Goal: Task Accomplishment & Management: Complete application form

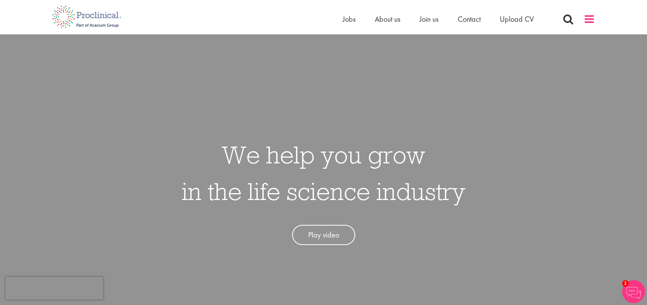
click at [592, 24] on span at bounding box center [588, 18] width 11 height 11
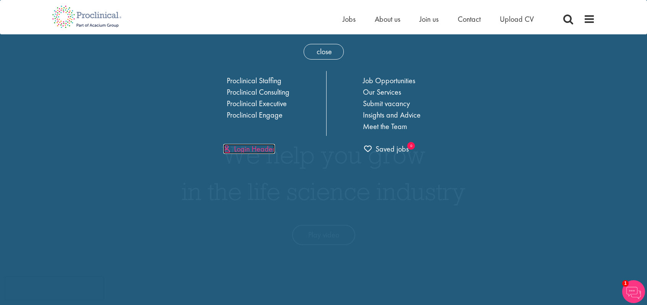
click at [252, 152] on link "Login Header" at bounding box center [249, 149] width 52 height 10
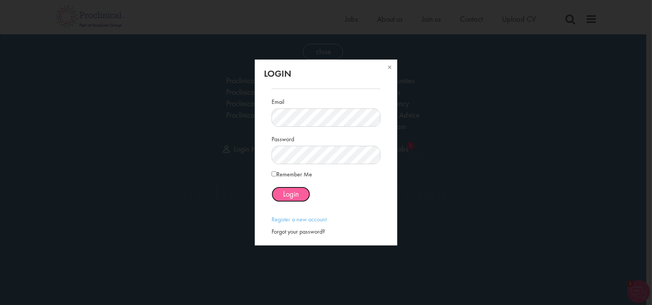
click at [296, 196] on span "Login" at bounding box center [291, 194] width 16 height 10
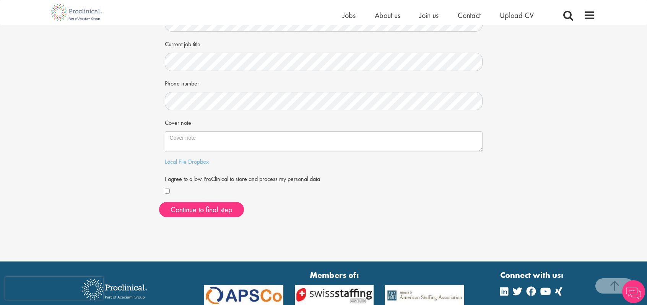
scroll to position [151, 0]
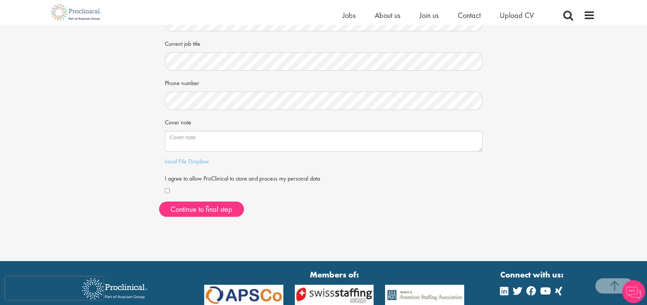
click at [480, 151] on textarea "Cover note" at bounding box center [324, 141] width 318 height 21
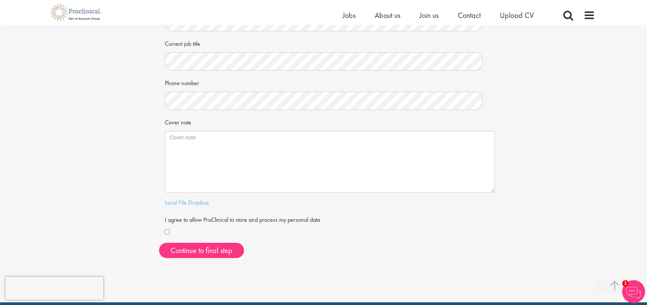
drag, startPoint x: 480, startPoint y: 151, endPoint x: 492, endPoint y: 192, distance: 43.4
click at [492, 192] on textarea "Cover note" at bounding box center [330, 162] width 330 height 62
click at [230, 258] on button "Continue to final step" at bounding box center [201, 250] width 85 height 15
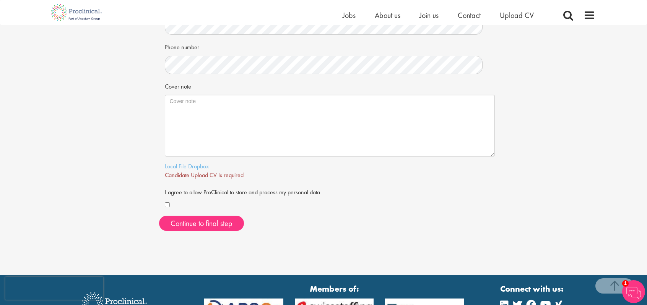
scroll to position [223, 0]
